Goal: Task Accomplishment & Management: Use online tool/utility

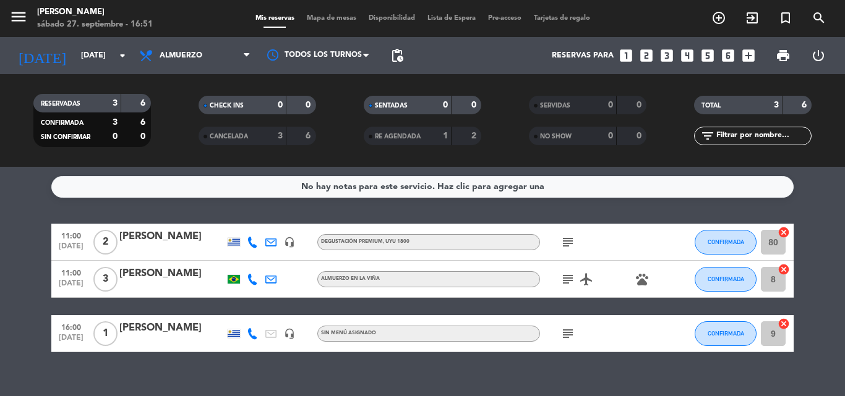
click at [159, 271] on div "[PERSON_NAME]" at bounding box center [171, 274] width 105 height 16
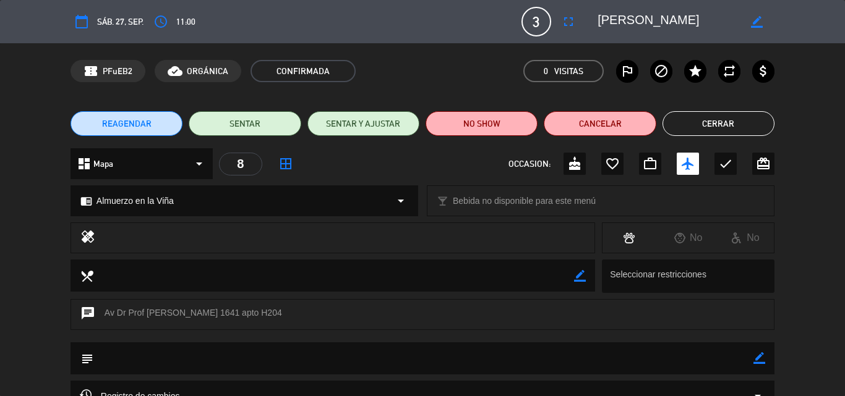
click at [738, 126] on button "Cerrar" at bounding box center [718, 123] width 112 height 25
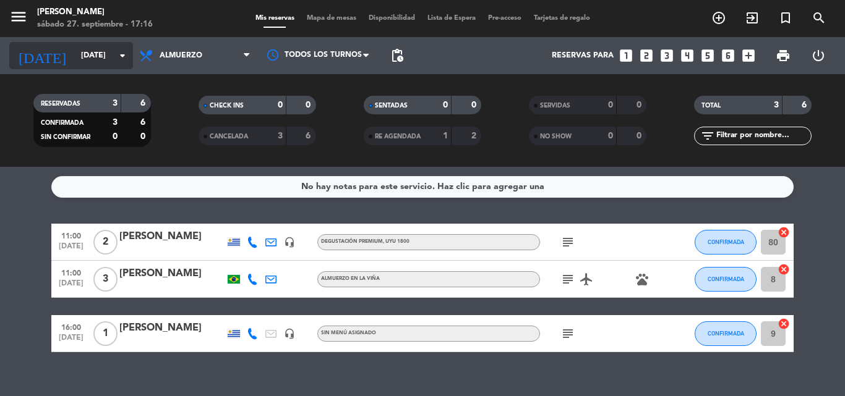
click at [119, 56] on icon "arrow_drop_down" at bounding box center [122, 55] width 15 height 15
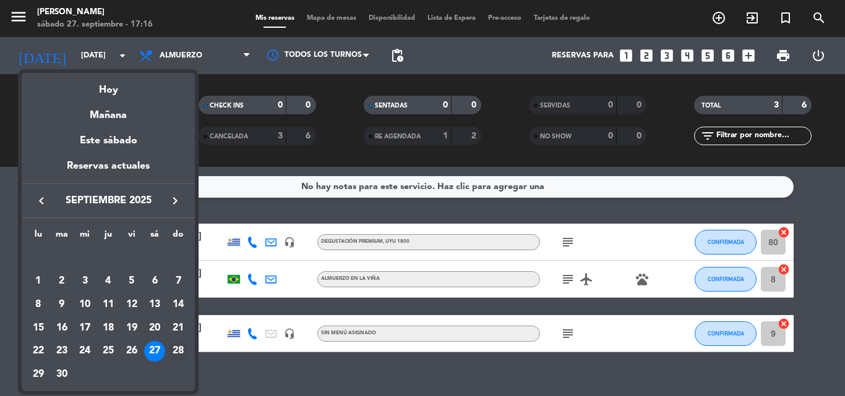
click at [178, 348] on div "28" at bounding box center [178, 351] width 21 height 21
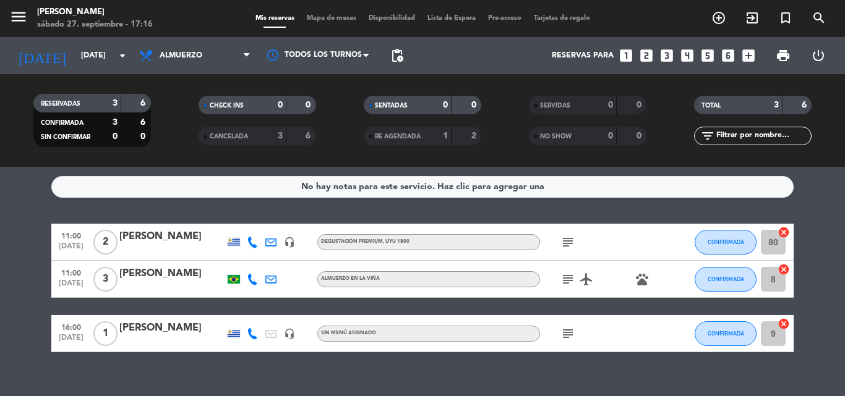
type input "[DATE]"
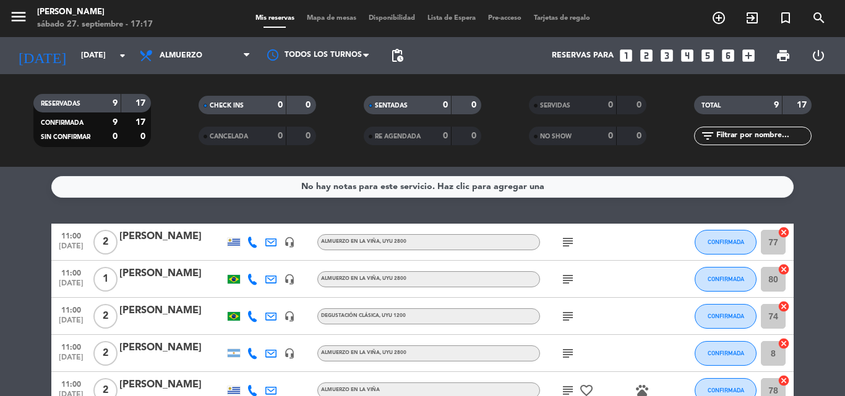
click at [784, 232] on icon "cancel" at bounding box center [783, 232] width 12 height 12
click at [783, 270] on icon "cancel" at bounding box center [783, 269] width 12 height 12
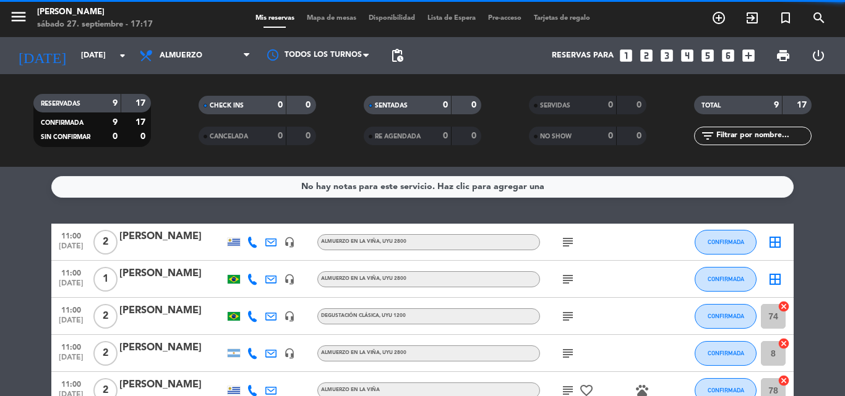
click at [784, 306] on icon "cancel" at bounding box center [783, 307] width 12 height 12
click at [784, 343] on icon "cancel" at bounding box center [783, 344] width 12 height 12
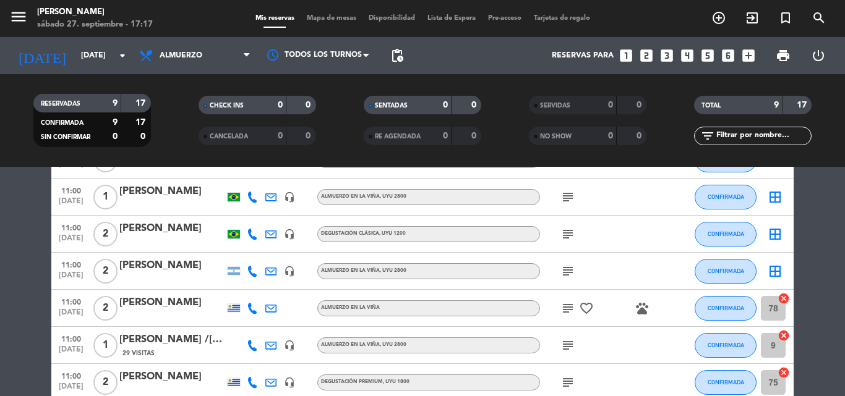
click at [784, 334] on icon "cancel" at bounding box center [783, 336] width 12 height 12
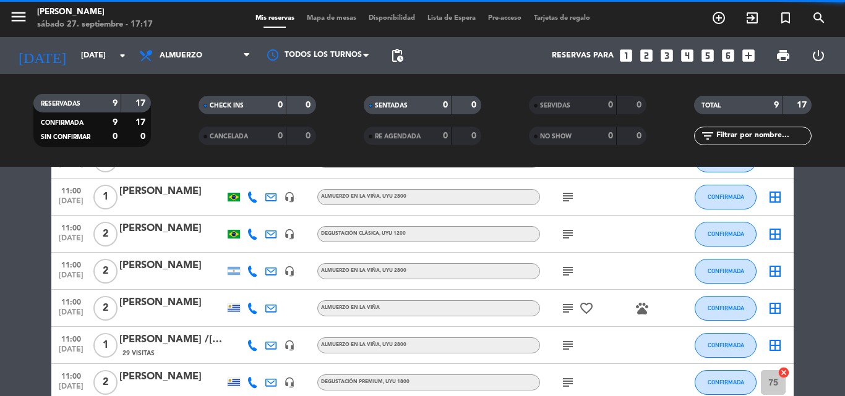
click at [782, 373] on icon "cancel" at bounding box center [783, 373] width 12 height 12
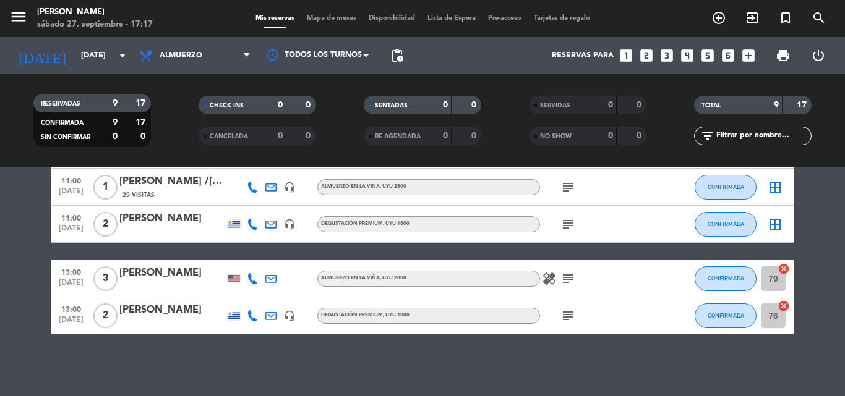
click at [785, 268] on icon "cancel" at bounding box center [783, 269] width 12 height 12
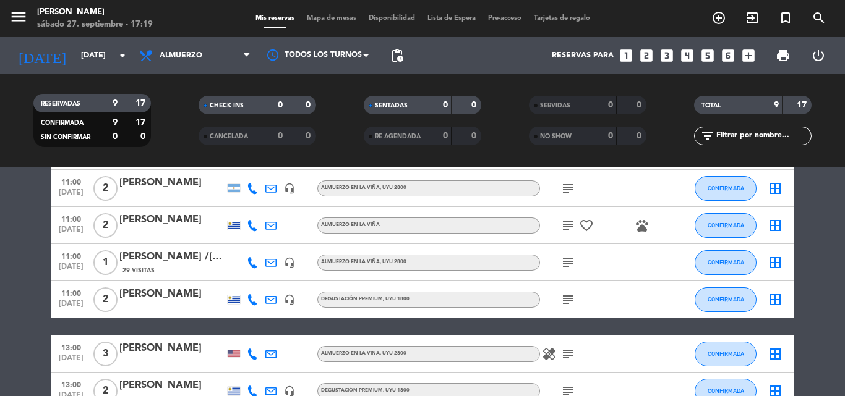
scroll to position [0, 0]
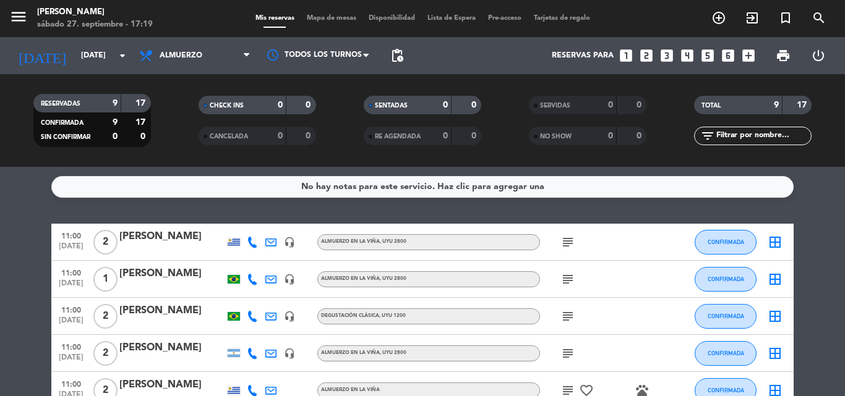
click at [572, 312] on icon "subject" at bounding box center [567, 316] width 15 height 15
click at [570, 242] on icon "subject" at bounding box center [567, 242] width 15 height 15
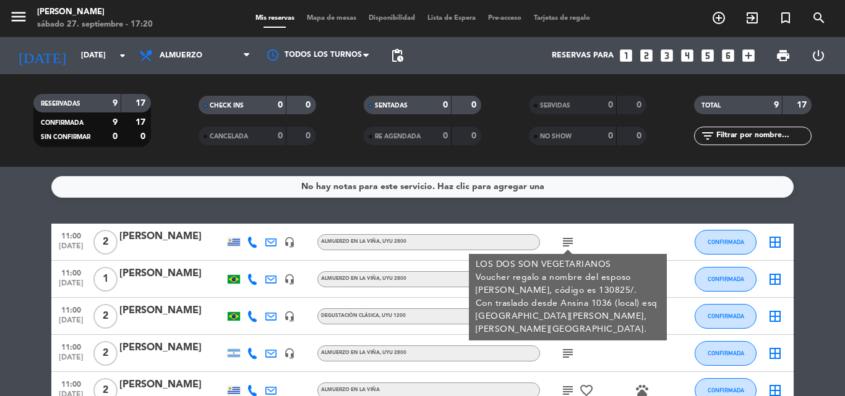
click at [776, 242] on icon "border_all" at bounding box center [775, 242] width 15 height 15
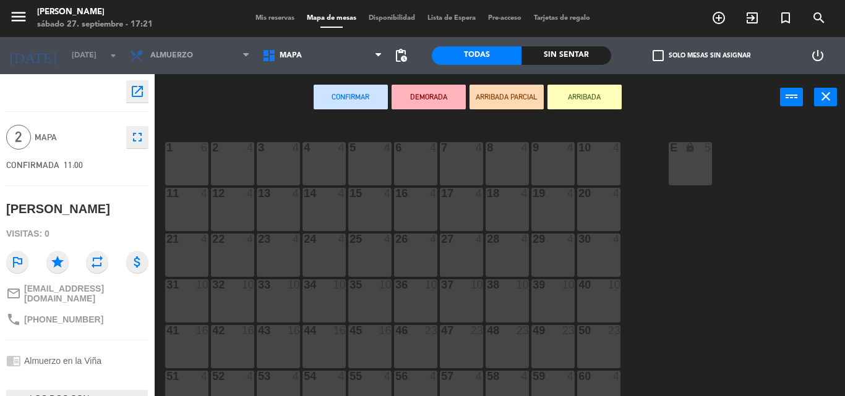
click at [314, 165] on div "4 4" at bounding box center [323, 163] width 43 height 43
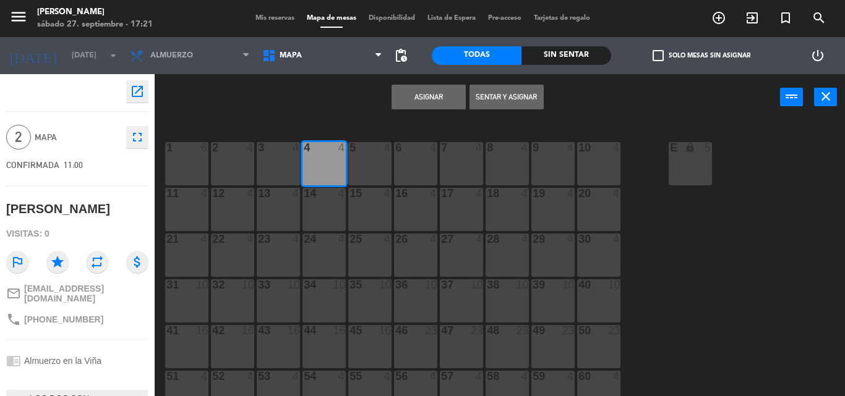
click at [432, 96] on button "Asignar" at bounding box center [429, 97] width 74 height 25
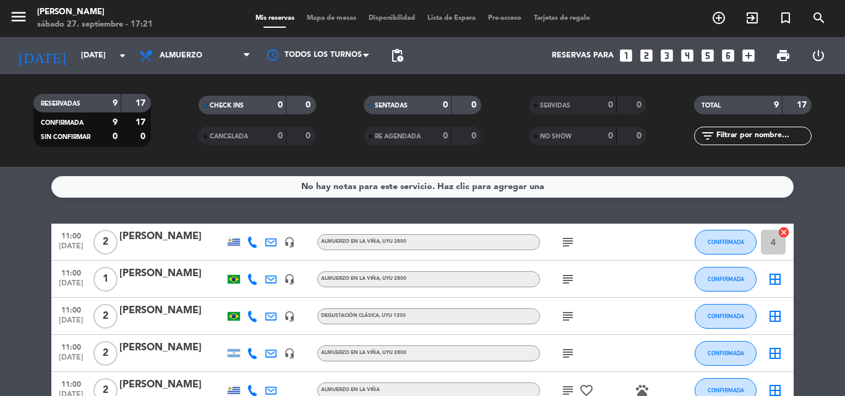
click at [569, 243] on icon "subject" at bounding box center [567, 242] width 15 height 15
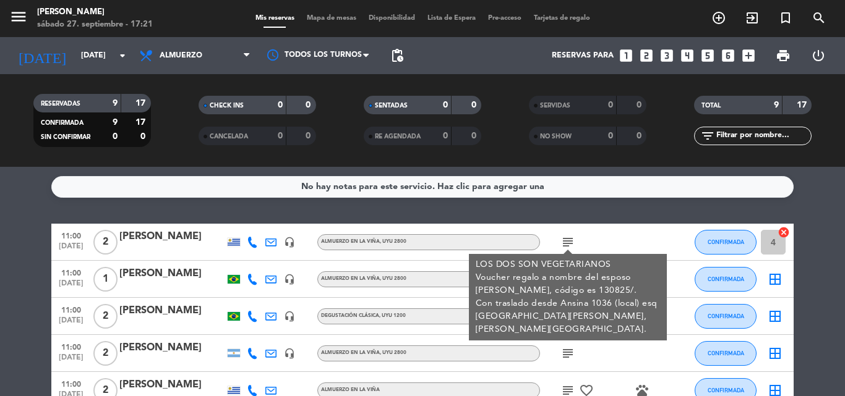
click at [568, 243] on icon "subject" at bounding box center [567, 242] width 15 height 15
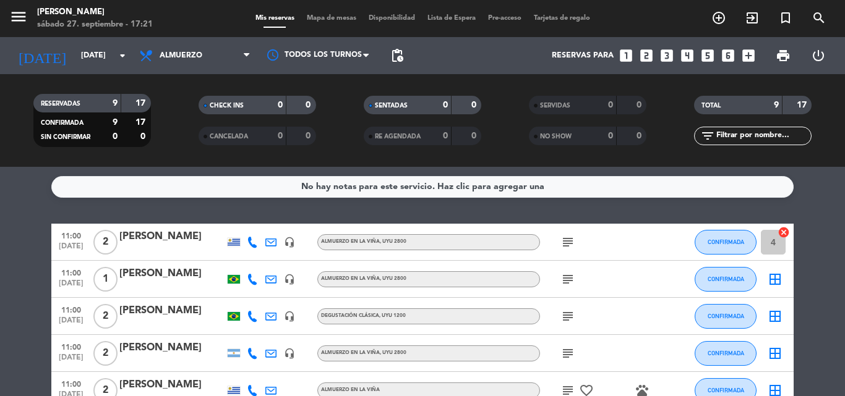
click at [567, 280] on icon "subject" at bounding box center [567, 279] width 15 height 15
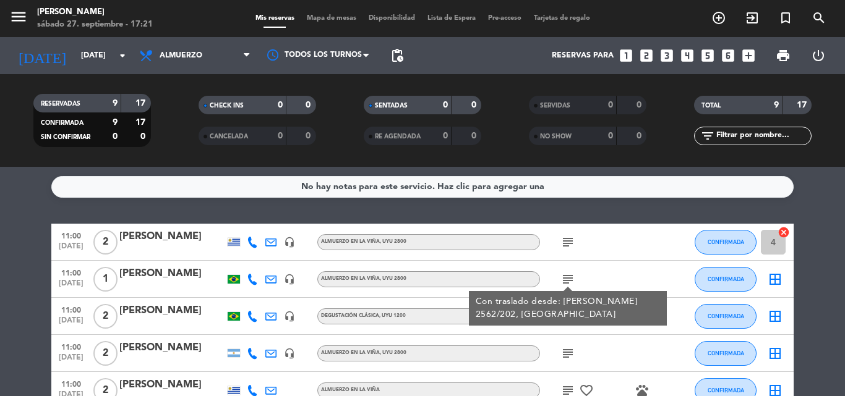
click at [776, 281] on icon "border_all" at bounding box center [775, 279] width 15 height 15
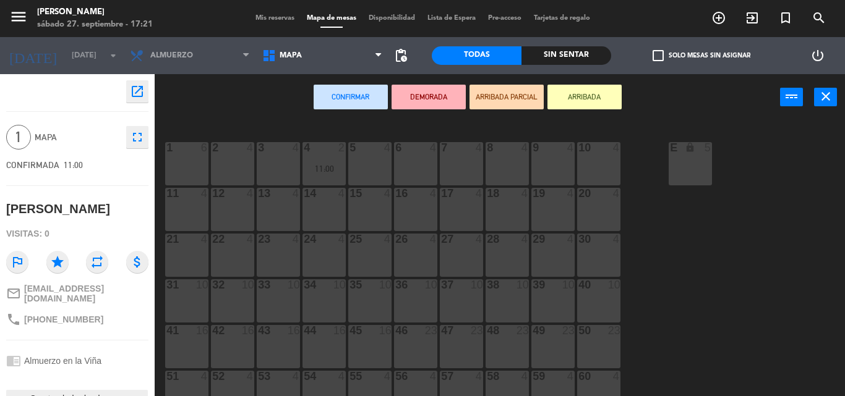
click at [184, 163] on div "1 6" at bounding box center [186, 163] width 43 height 43
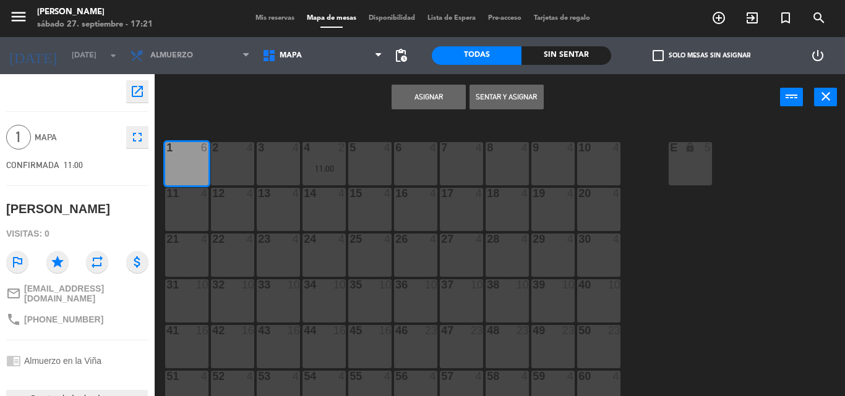
click at [425, 96] on button "Asignar" at bounding box center [429, 97] width 74 height 25
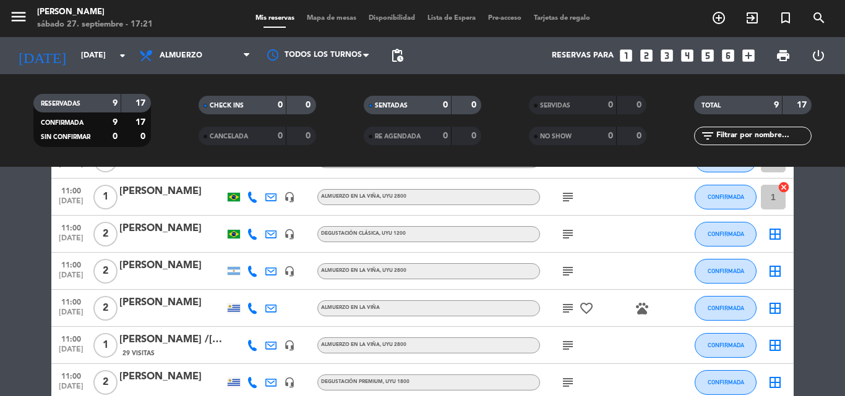
scroll to position [165, 0]
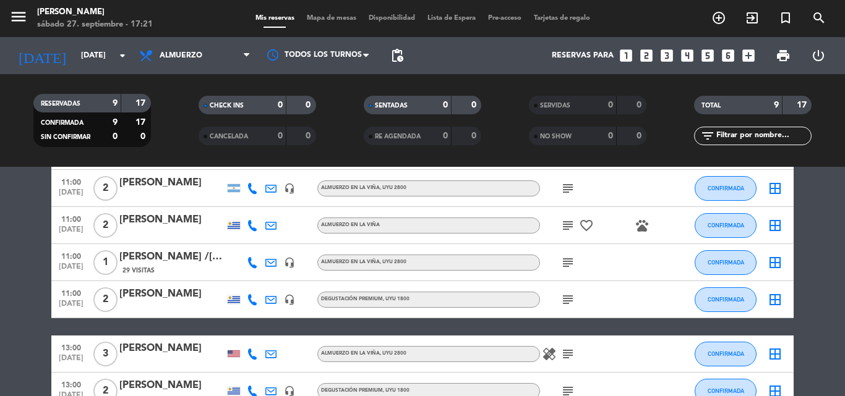
click at [569, 264] on icon "subject" at bounding box center [567, 262] width 15 height 15
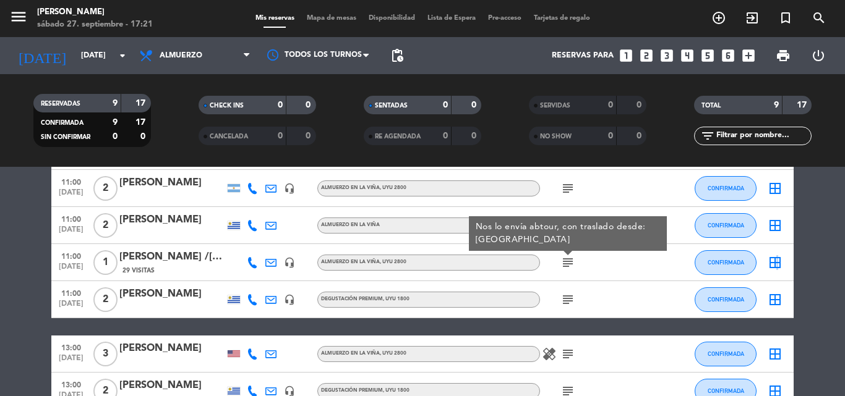
click at [776, 262] on icon "border_all" at bounding box center [775, 262] width 15 height 15
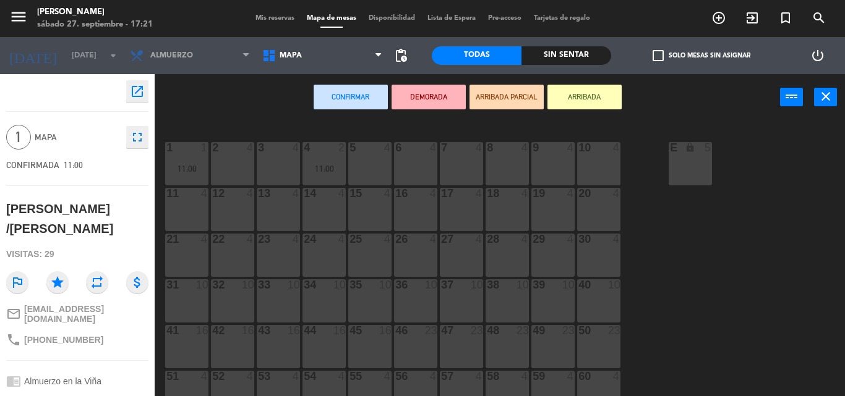
click at [227, 166] on div "2 4" at bounding box center [232, 163] width 43 height 43
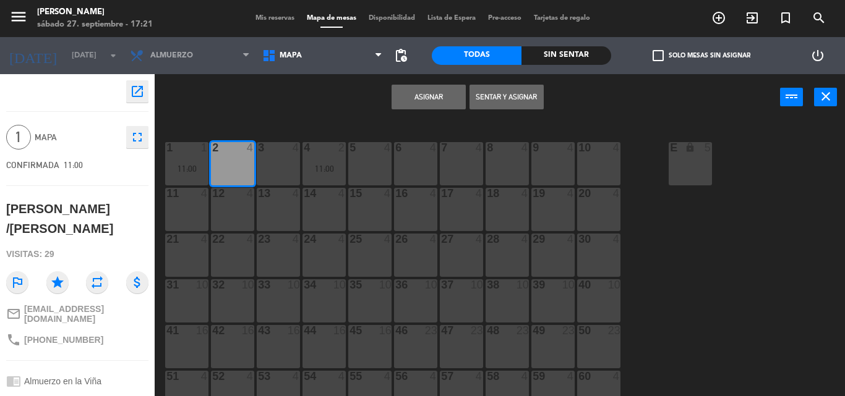
click at [438, 95] on button "Asignar" at bounding box center [429, 97] width 74 height 25
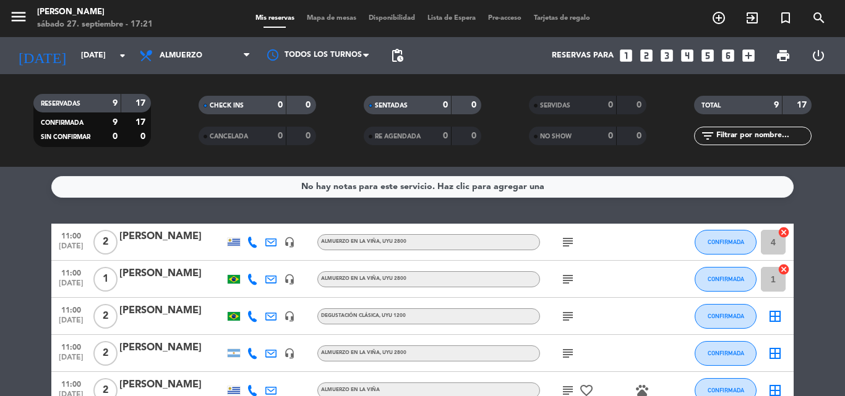
click at [784, 270] on icon "cancel" at bounding box center [783, 269] width 12 height 12
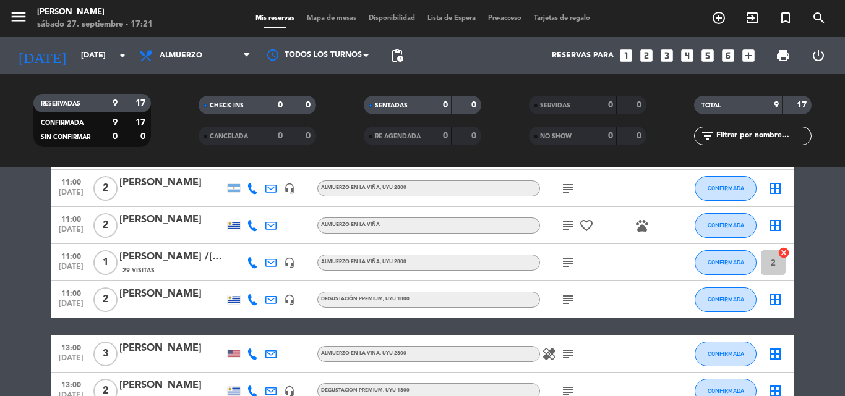
click at [784, 252] on icon "cancel" at bounding box center [783, 253] width 12 height 12
click at [569, 262] on icon "subject" at bounding box center [567, 262] width 15 height 15
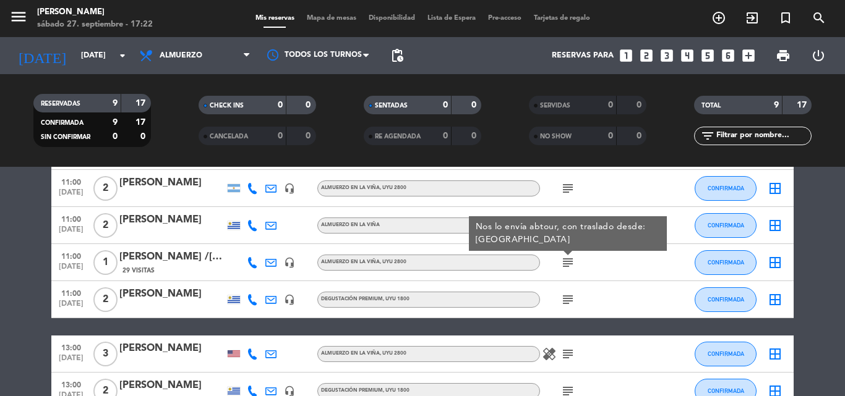
click at [774, 264] on icon "border_all" at bounding box center [775, 262] width 15 height 15
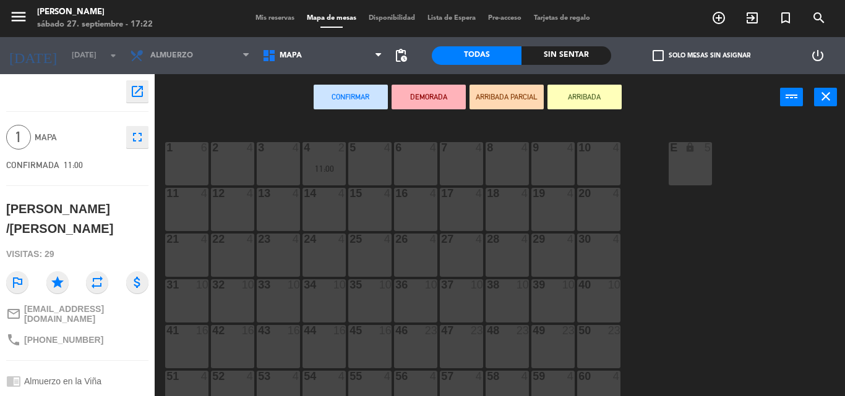
click at [187, 166] on div "1 6" at bounding box center [186, 163] width 43 height 43
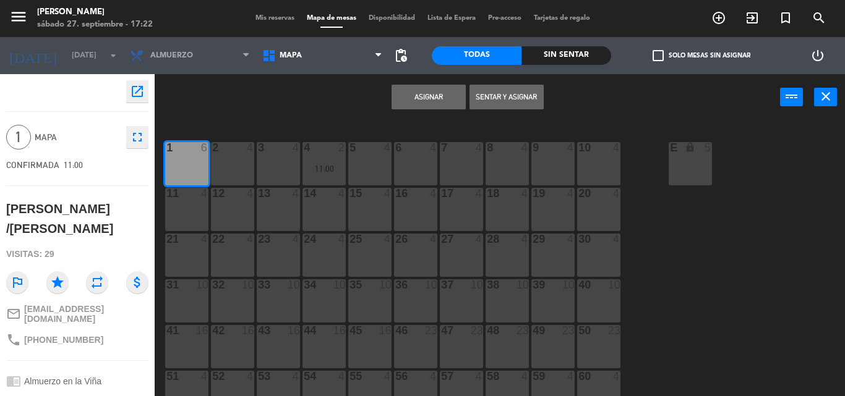
click at [430, 95] on button "Asignar" at bounding box center [429, 97] width 74 height 25
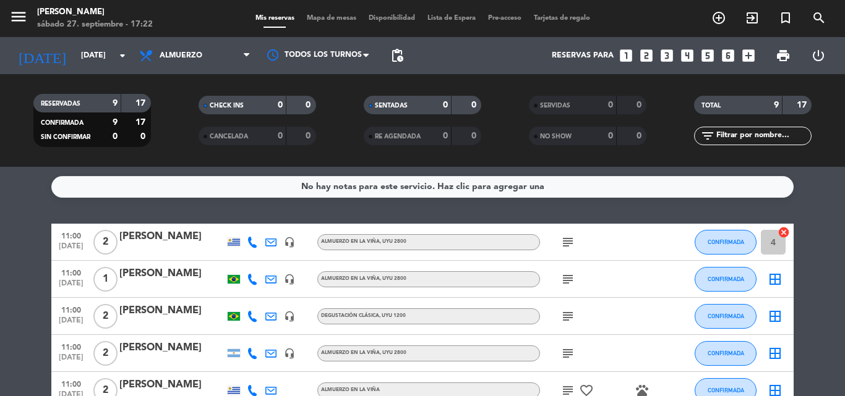
click at [778, 273] on icon "border_all" at bounding box center [775, 279] width 15 height 15
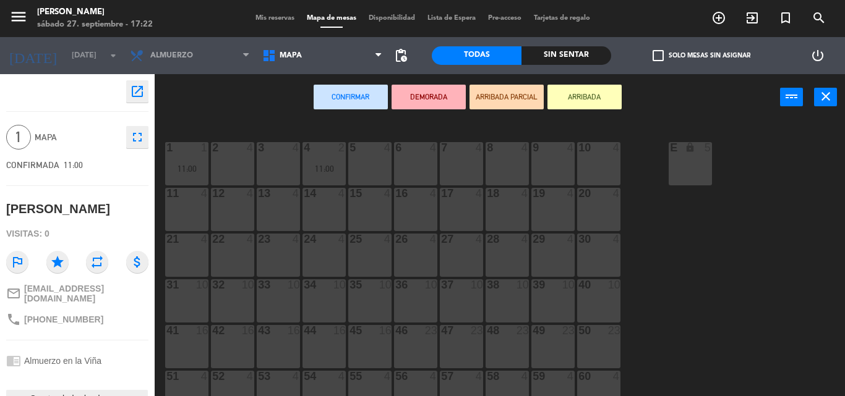
click at [234, 168] on div "2 4" at bounding box center [232, 163] width 43 height 43
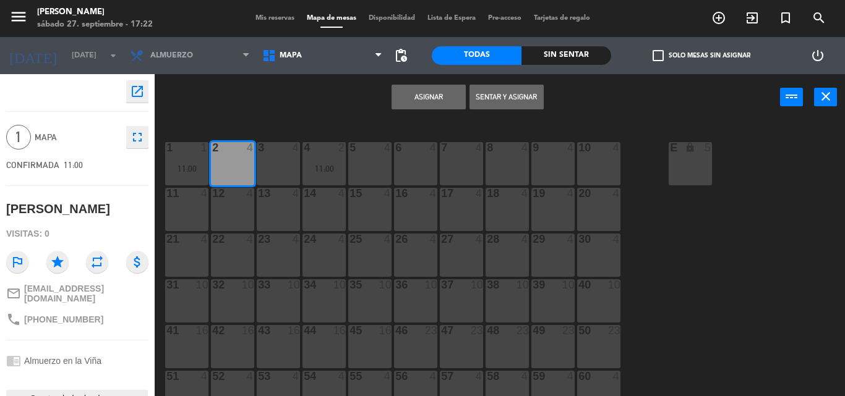
click at [435, 97] on button "Asignar" at bounding box center [429, 97] width 74 height 25
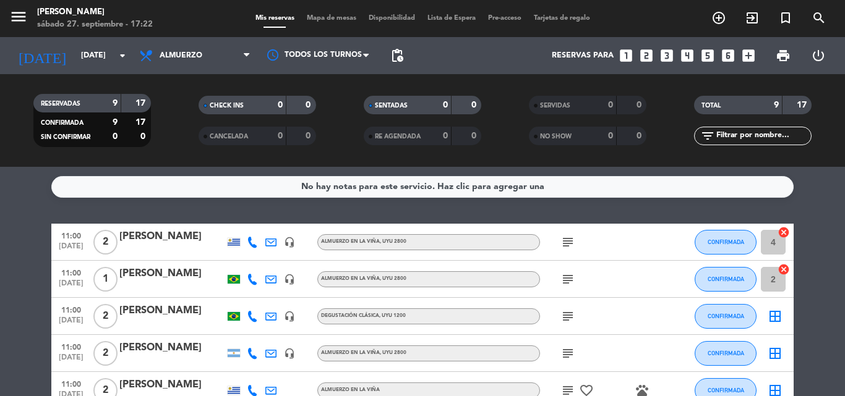
click at [776, 313] on icon "border_all" at bounding box center [775, 316] width 15 height 15
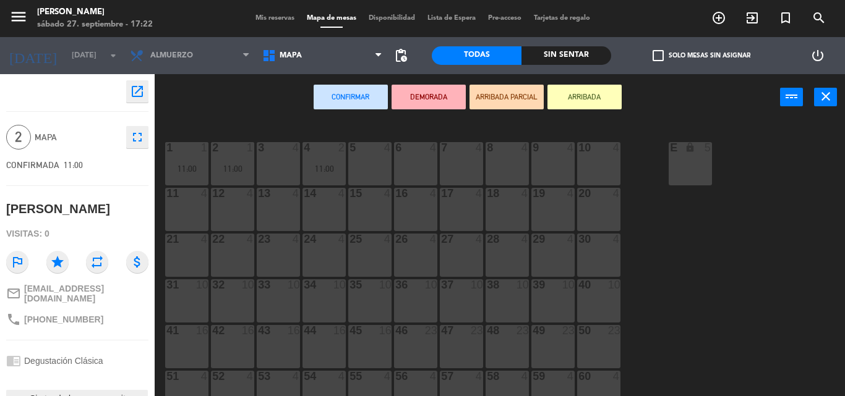
click at [598, 162] on div "10 4" at bounding box center [598, 163] width 43 height 43
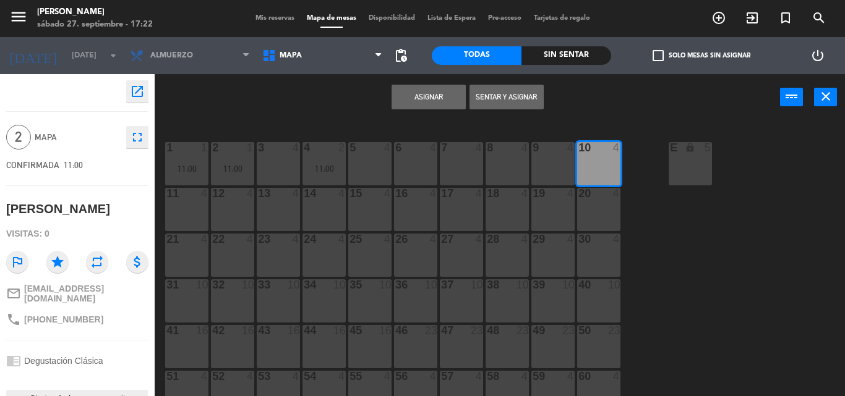
click at [428, 97] on button "Asignar" at bounding box center [429, 97] width 74 height 25
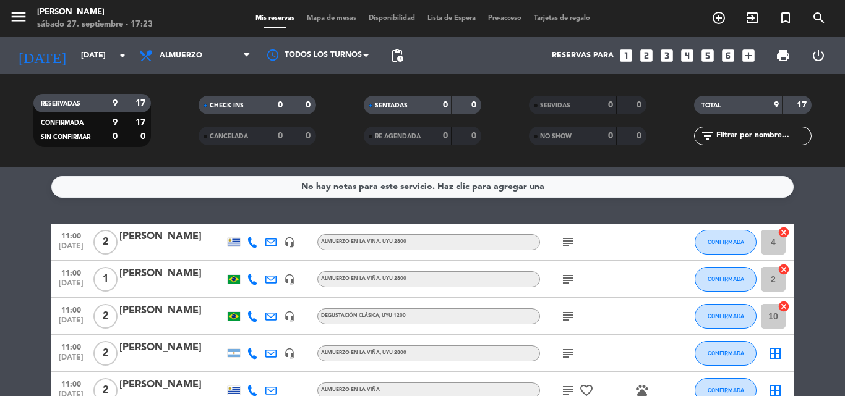
click at [570, 357] on icon "subject" at bounding box center [567, 353] width 15 height 15
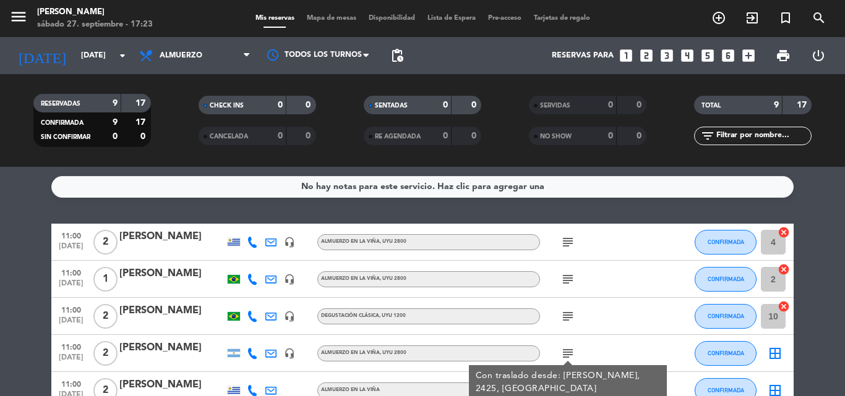
click at [570, 357] on icon "subject" at bounding box center [567, 353] width 15 height 15
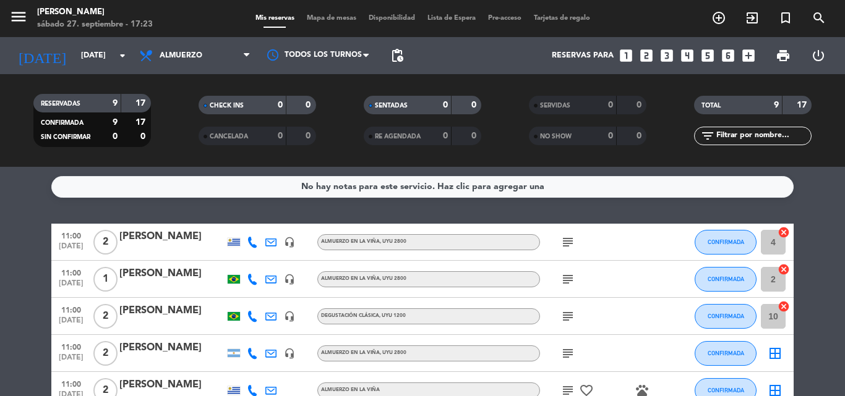
click at [774, 354] on icon "border_all" at bounding box center [775, 353] width 15 height 15
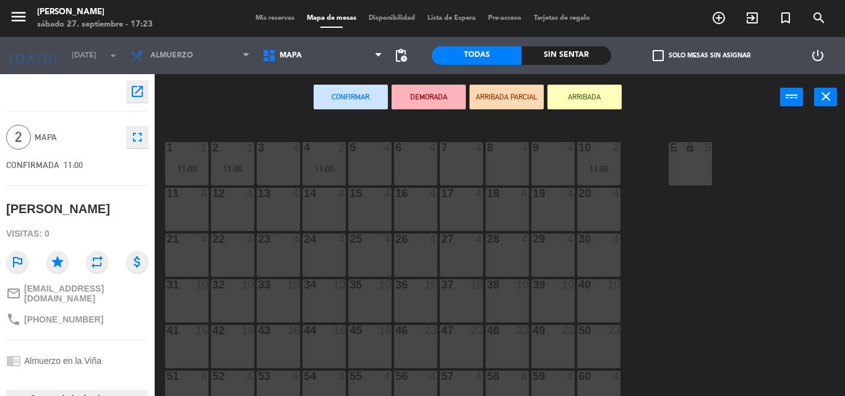
click at [409, 162] on div "6 4" at bounding box center [415, 163] width 43 height 43
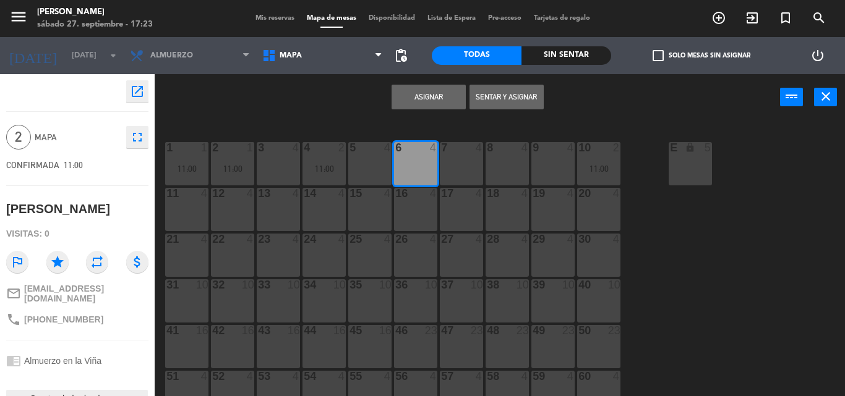
click at [442, 97] on button "Asignar" at bounding box center [429, 97] width 74 height 25
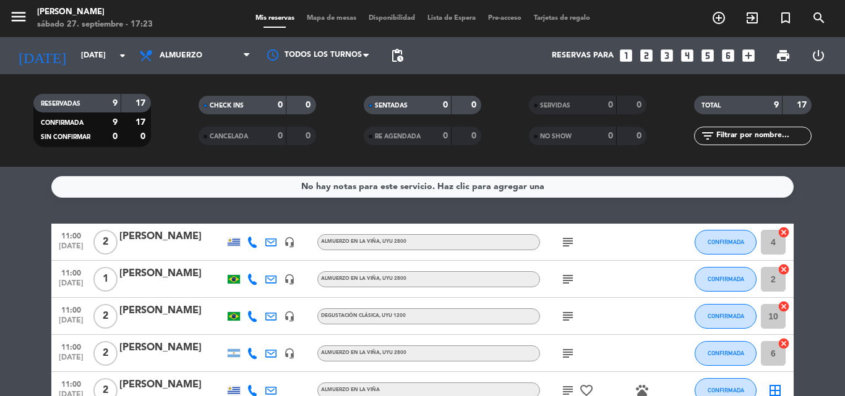
scroll to position [82, 0]
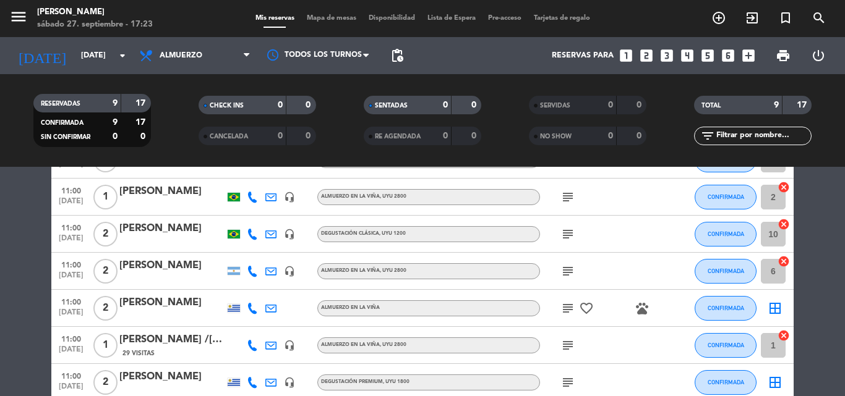
click at [567, 309] on icon "subject" at bounding box center [567, 308] width 15 height 15
click at [774, 306] on icon "border_all" at bounding box center [775, 308] width 15 height 15
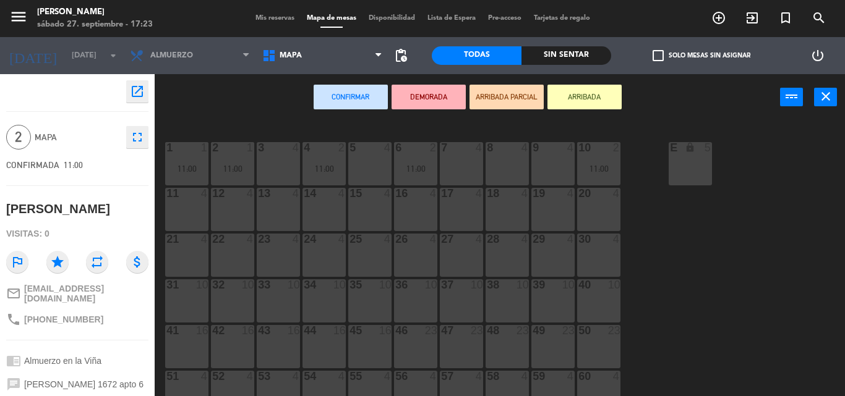
click at [276, 164] on div "3 4" at bounding box center [278, 163] width 43 height 43
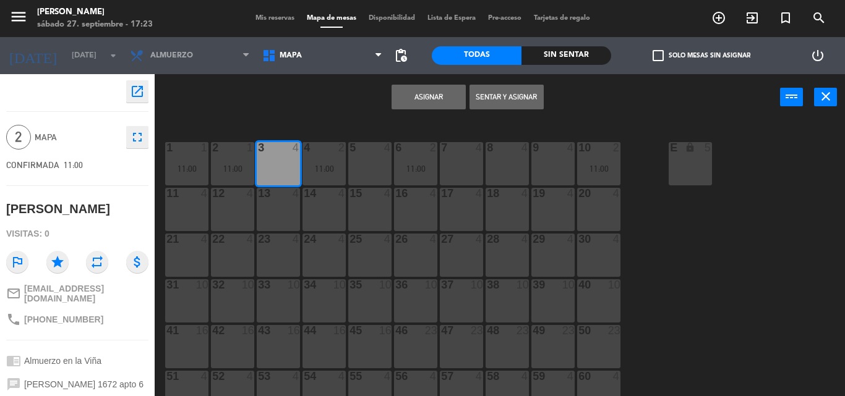
click at [430, 99] on button "Asignar" at bounding box center [429, 97] width 74 height 25
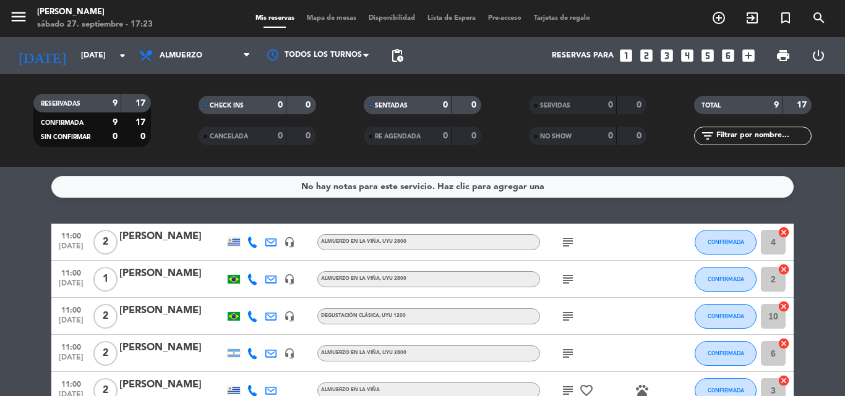
scroll to position [241, 0]
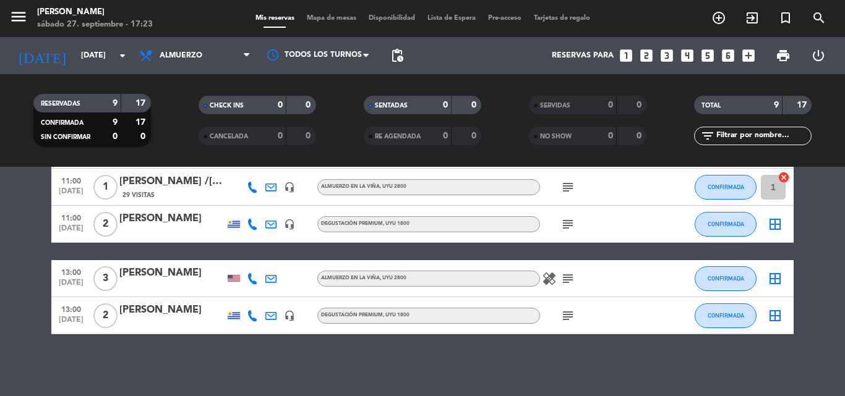
click at [567, 226] on icon "subject" at bounding box center [567, 224] width 15 height 15
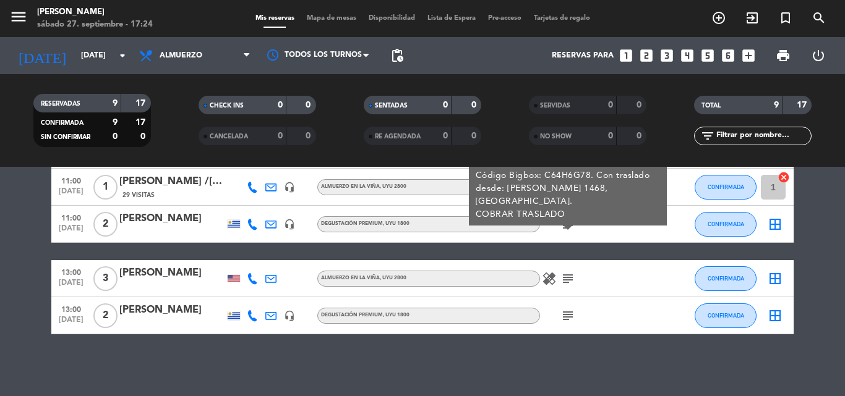
click at [567, 225] on icon "subject" at bounding box center [567, 224] width 15 height 15
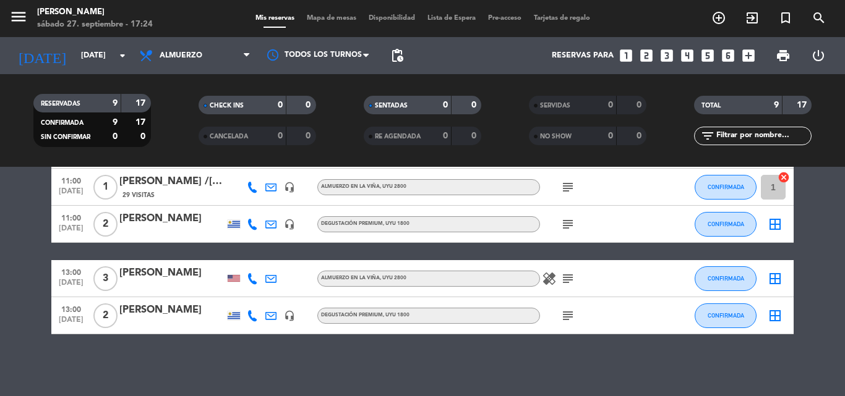
click at [774, 225] on icon "border_all" at bounding box center [775, 224] width 15 height 15
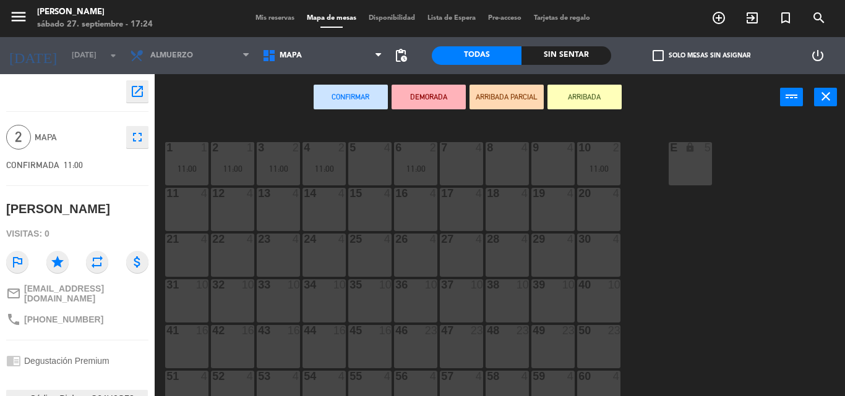
click at [551, 165] on div "9 4" at bounding box center [552, 163] width 43 height 43
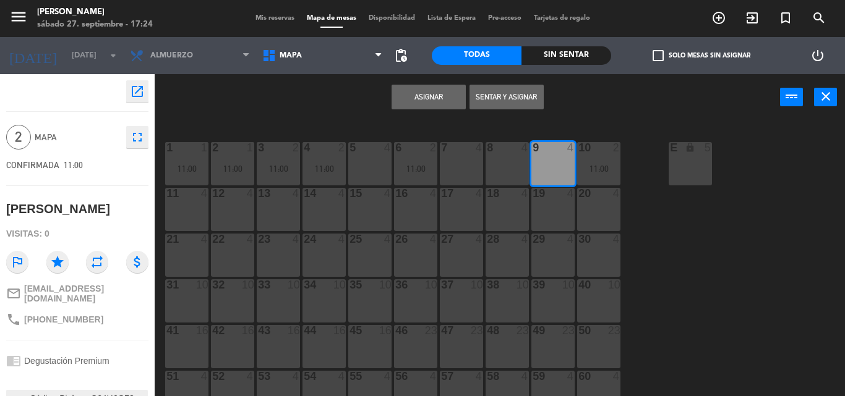
click at [448, 99] on button "Asignar" at bounding box center [429, 97] width 74 height 25
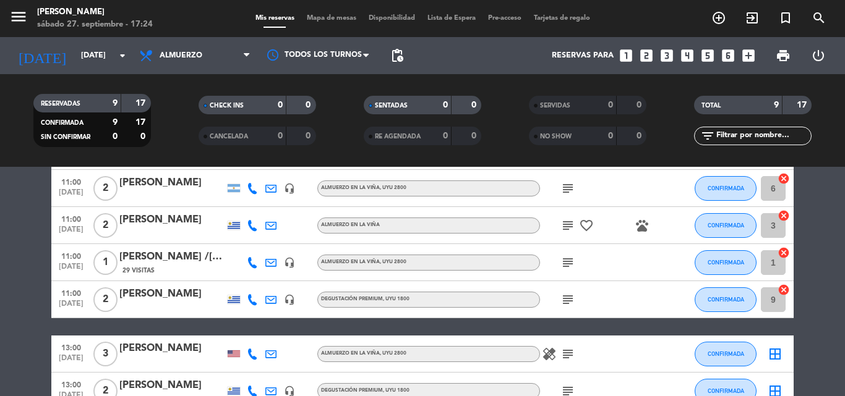
scroll to position [241, 0]
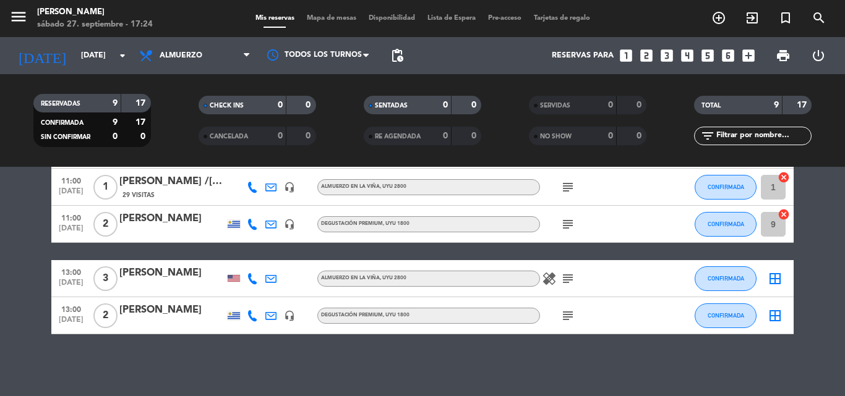
click at [776, 278] on icon "border_all" at bounding box center [775, 279] width 15 height 15
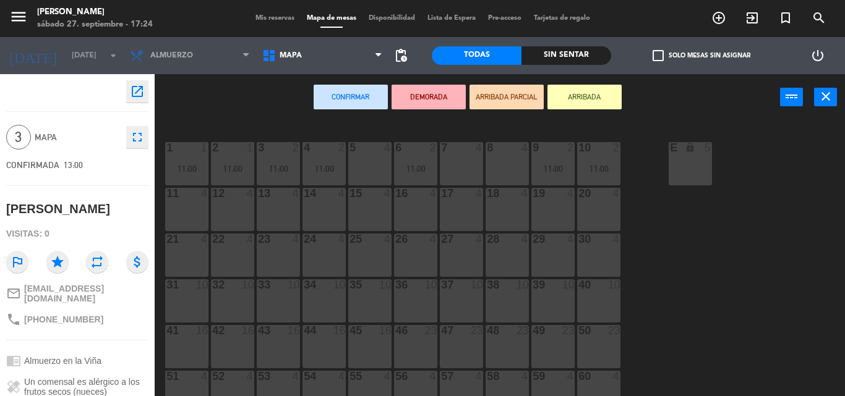
click at [462, 161] on div "7 4" at bounding box center [461, 163] width 43 height 43
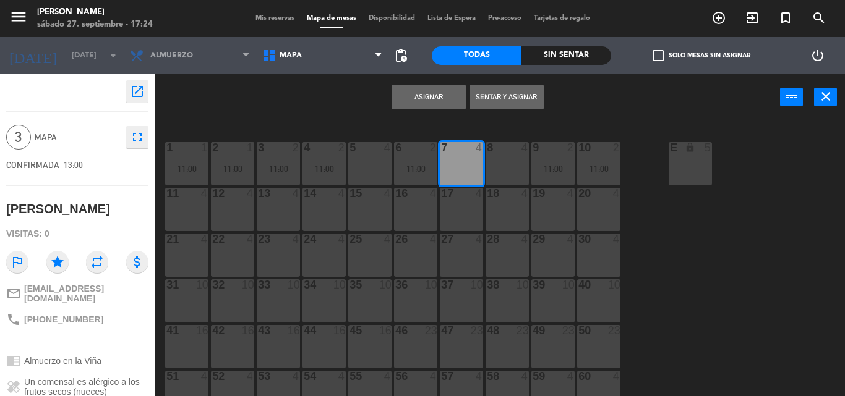
click at [445, 96] on button "Asignar" at bounding box center [429, 97] width 74 height 25
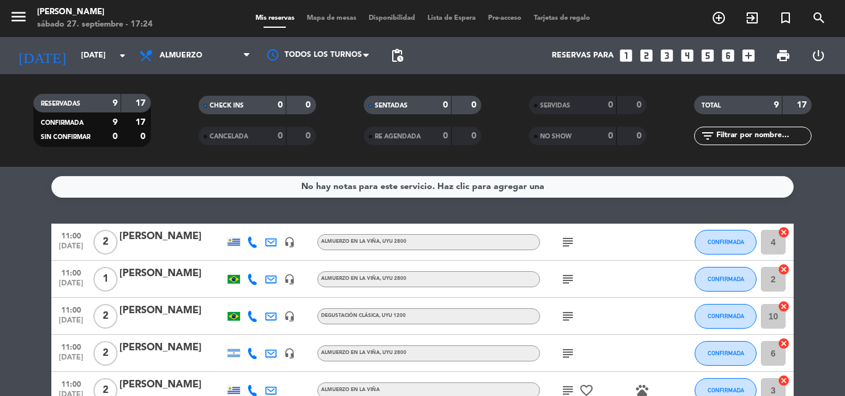
scroll to position [241, 0]
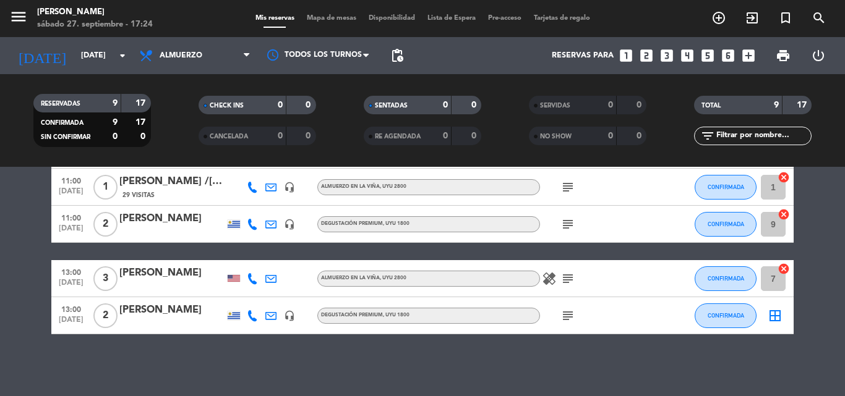
click at [776, 315] on icon "border_all" at bounding box center [775, 316] width 15 height 15
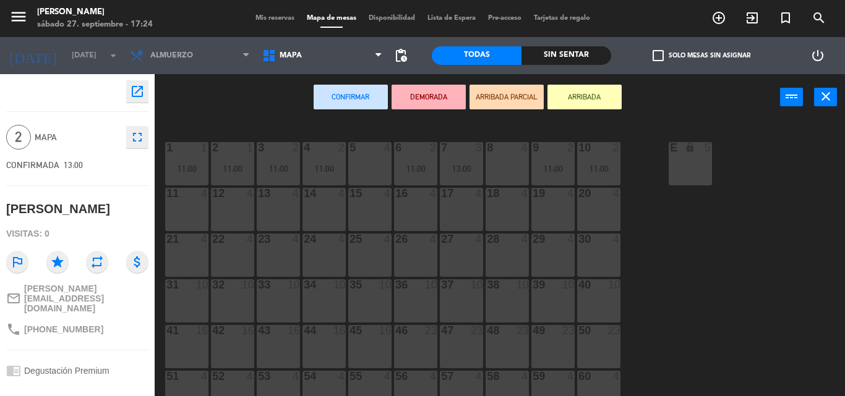
click at [502, 163] on div "8 4" at bounding box center [507, 163] width 43 height 43
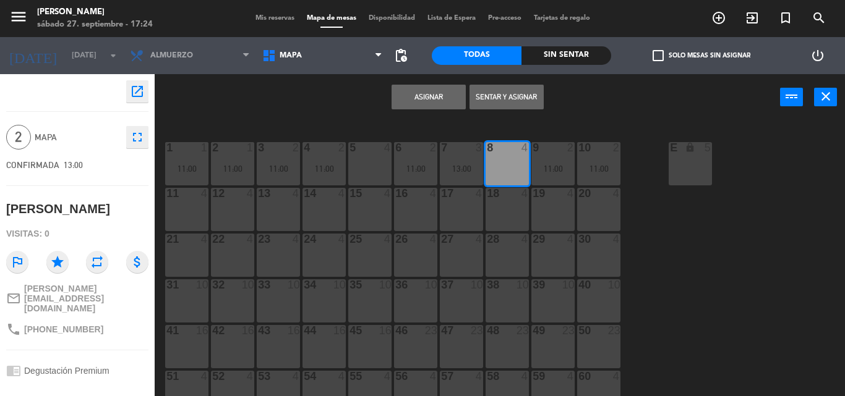
click at [433, 96] on button "Asignar" at bounding box center [429, 97] width 74 height 25
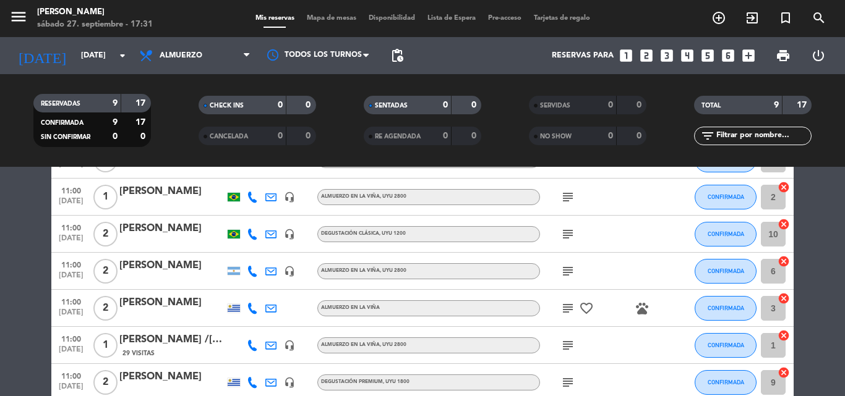
scroll to position [241, 0]
